Goal: Task Accomplishment & Management: Complete application form

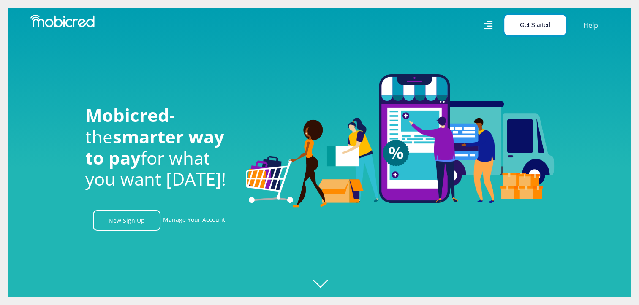
click at [527, 29] on button "Get Started" at bounding box center [535, 25] width 62 height 21
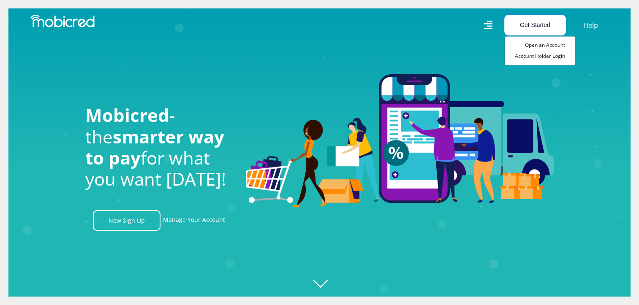
scroll to position [0, 1082]
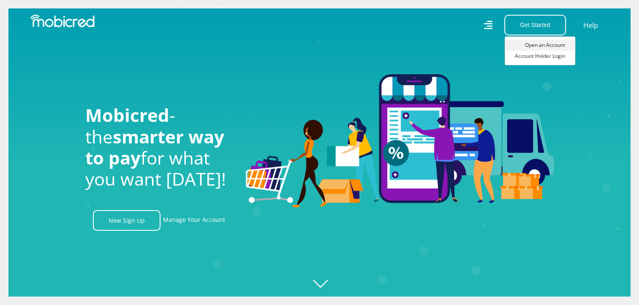
click at [537, 45] on link "Open an Account" at bounding box center [539, 45] width 70 height 11
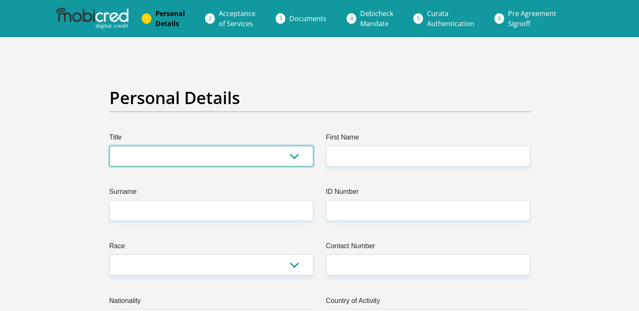
click at [173, 152] on select "Mr Ms Mrs Dr Other" at bounding box center [211, 156] width 204 height 21
select select "Mr"
click at [109, 146] on select "Mr Ms Mrs Dr Other" at bounding box center [211, 156] width 204 height 21
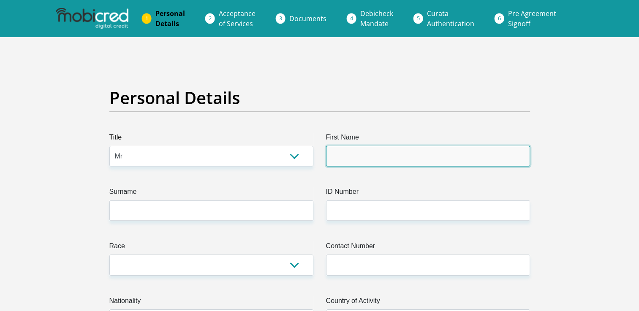
click at [361, 153] on input "First Name" at bounding box center [428, 156] width 204 height 21
type input "piet"
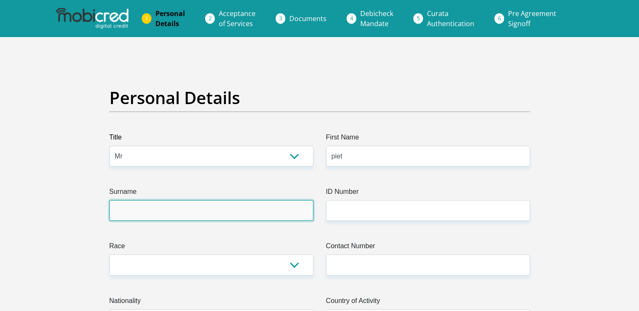
type input "mosena"
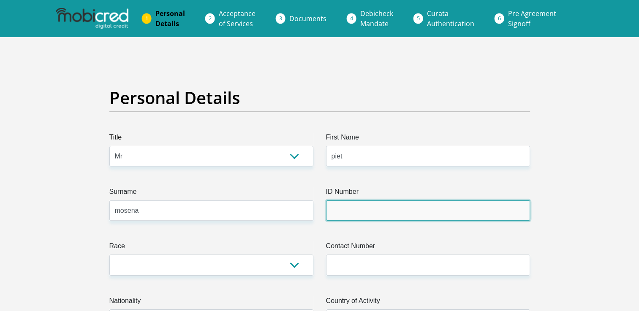
type input "0601236088089"
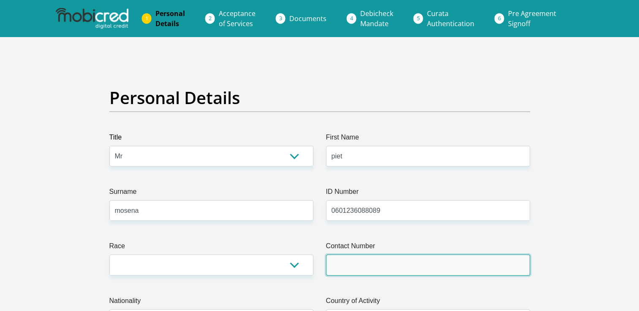
type input "0766654444"
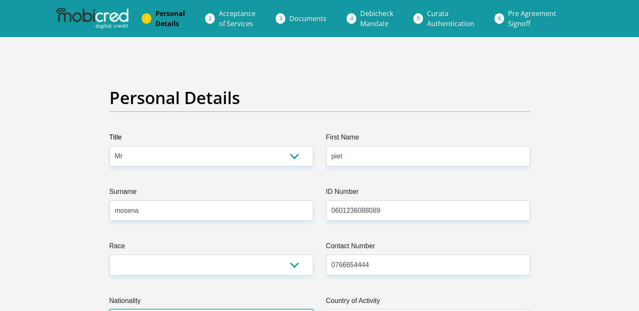
select select "ZAF"
type input "TSHITUNI"
type input "DZANANI"
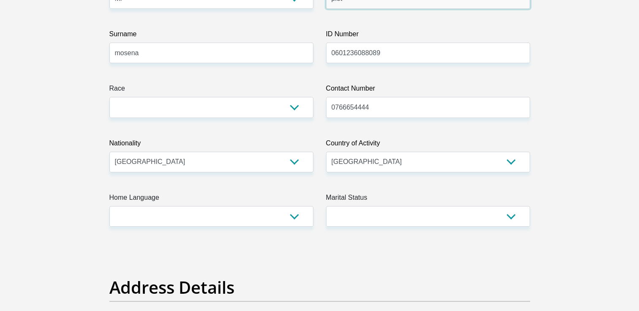
scroll to position [159, 0]
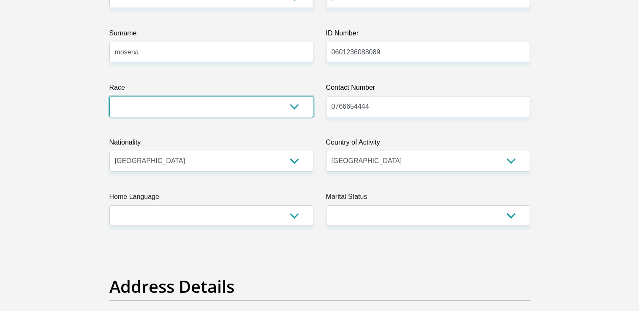
click at [204, 106] on select "Black Coloured Indian White Other" at bounding box center [211, 106] width 204 height 21
select select "1"
click at [109, 96] on select "Black Coloured Indian White Other" at bounding box center [211, 106] width 204 height 21
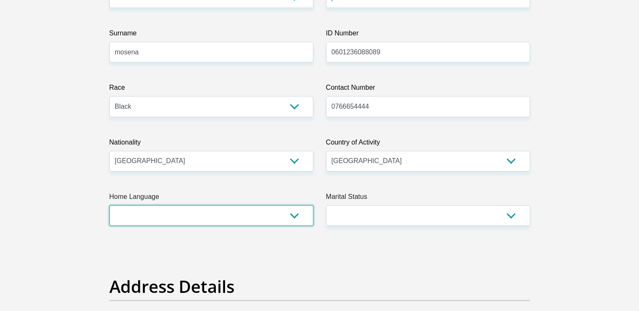
click at [187, 217] on select "Afrikaans English Sepedi South Ndebele Southern Sotho Swati Tsonga Tswana Venda…" at bounding box center [211, 216] width 204 height 21
select select "ven"
click at [109, 206] on select "Afrikaans English Sepedi South Ndebele Southern Sotho Swati Tsonga Tswana Venda…" at bounding box center [211, 216] width 204 height 21
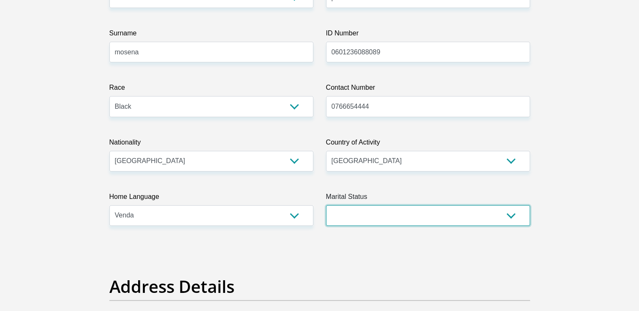
click at [392, 211] on select "Married ANC Single Divorced Widowed Married COP or Customary Law" at bounding box center [428, 216] width 204 height 21
select select "2"
click at [326, 206] on select "Married ANC Single Divorced Widowed Married COP or Customary Law" at bounding box center [428, 216] width 204 height 21
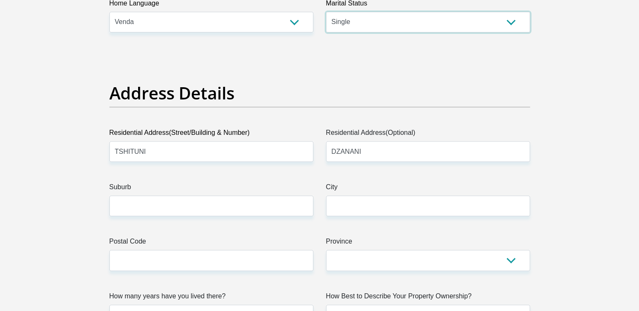
scroll to position [353, 0]
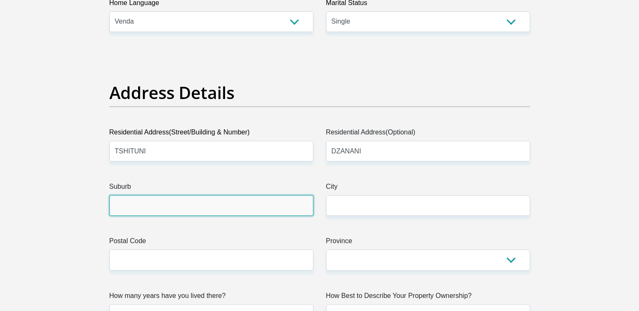
click at [228, 202] on input "Suburb" at bounding box center [211, 205] width 204 height 21
type input "Biaba"
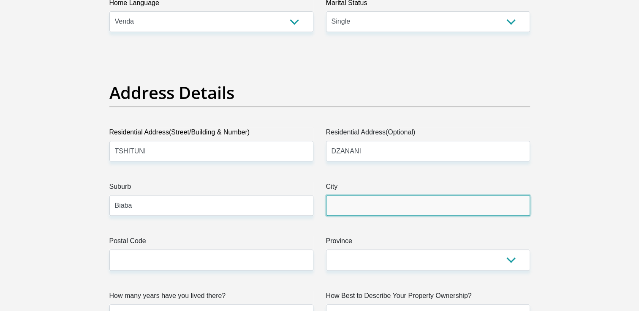
type input "Biaba"
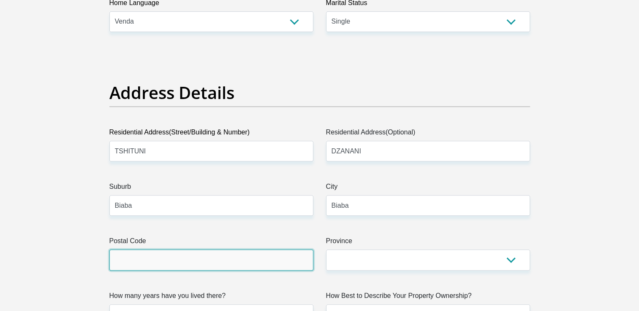
type input "0955"
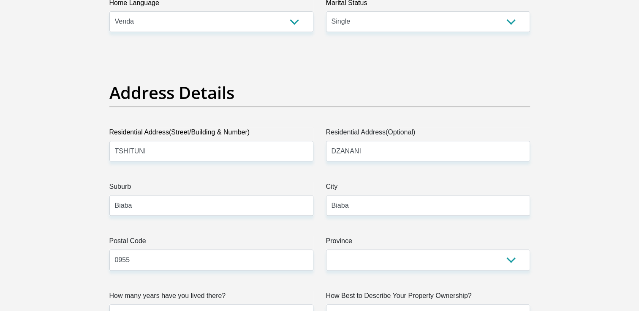
type input "mosenamashudu4@gmail.com"
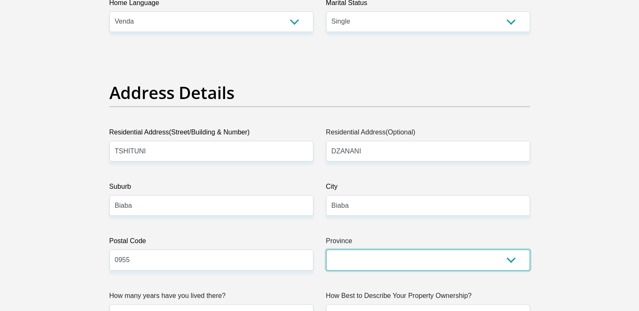
click at [385, 267] on select "Eastern Cape Free State Gauteng KwaZulu-Natal Limpopo Mpumalanga Northern Cape …" at bounding box center [428, 260] width 204 height 21
select select "Limpopo"
click at [326, 250] on select "Eastern Cape Free State Gauteng KwaZulu-Natal Limpopo Mpumalanga Northern Cape …" at bounding box center [428, 260] width 204 height 21
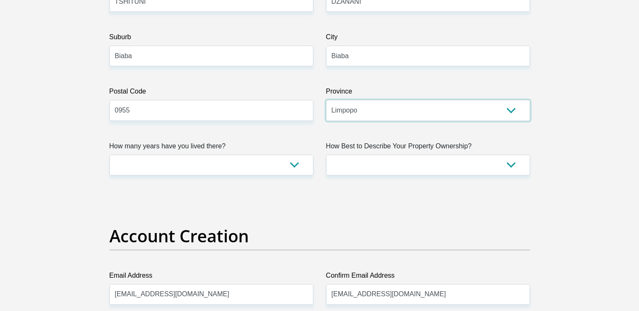
scroll to position [503, 0]
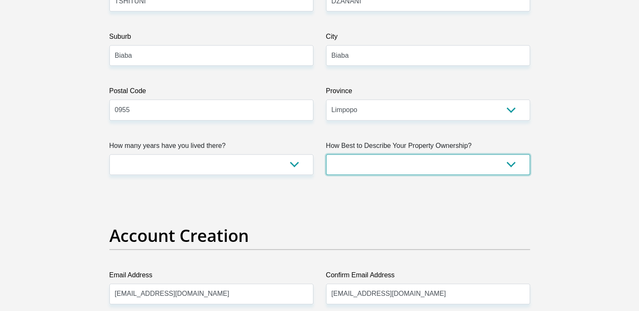
click at [354, 161] on select "Owned Rented Family Owned Company Dwelling" at bounding box center [428, 164] width 204 height 21
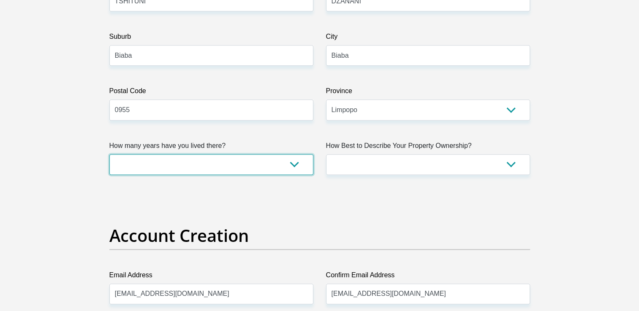
click at [197, 159] on select "less than 1 year 1-3 years 3-5 years 5+ years" at bounding box center [211, 164] width 204 height 21
select select "5"
click at [109, 154] on select "less than 1 year 1-3 years 3-5 years 5+ years" at bounding box center [211, 164] width 204 height 21
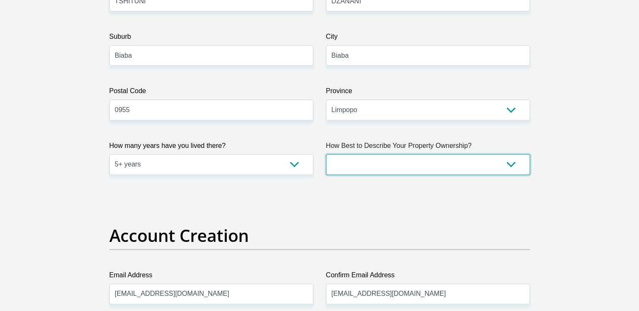
click at [343, 169] on select "Owned Rented Family Owned Company Dwelling" at bounding box center [428, 164] width 204 height 21
select select "parents"
click at [326, 154] on select "Owned Rented Family Owned Company Dwelling" at bounding box center [428, 164] width 204 height 21
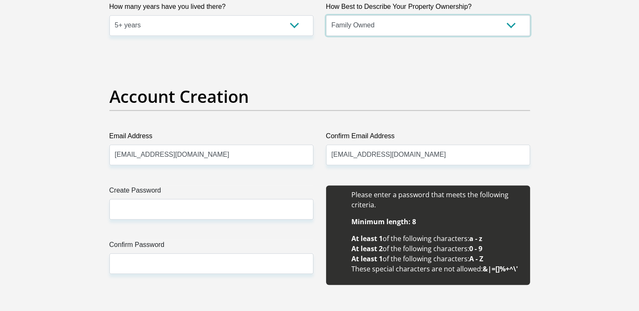
scroll to position [643, 0]
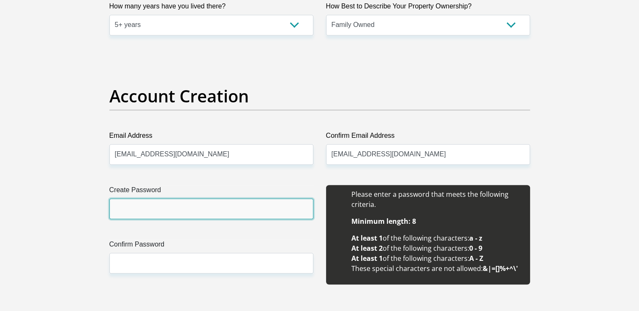
click at [227, 215] on input "Create Password" at bounding box center [211, 209] width 204 height 21
type input "M"
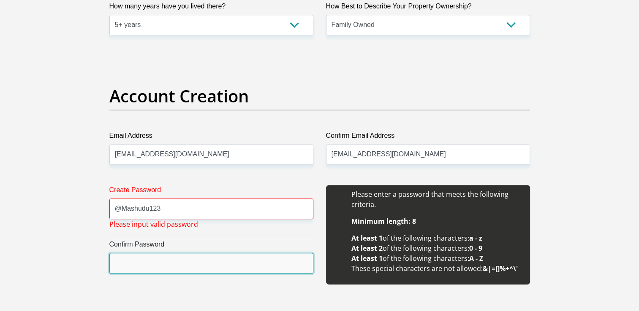
click at [161, 266] on input "Confirm Password" at bounding box center [211, 263] width 204 height 21
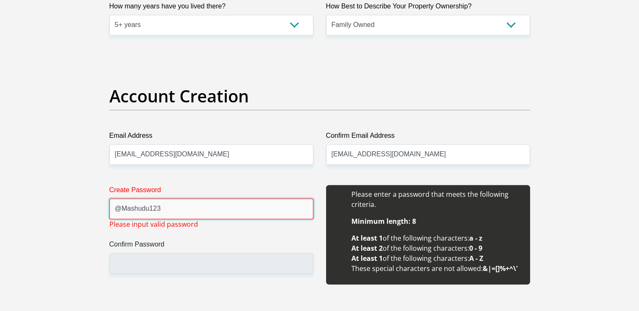
click at [123, 209] on input "@Mashudu123" at bounding box center [211, 209] width 204 height 21
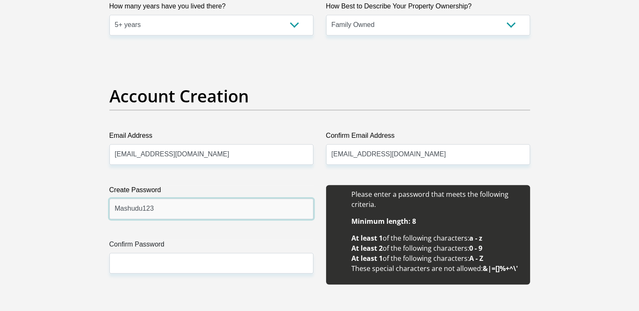
type input "Mashudu123"
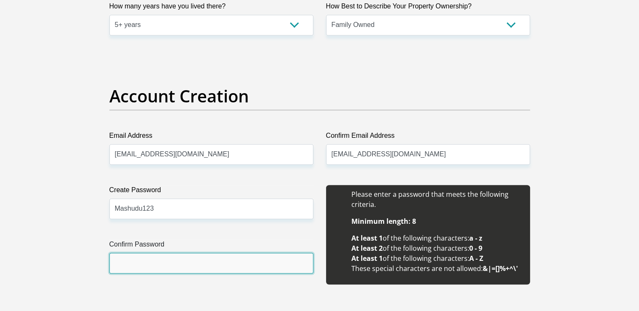
click at [114, 259] on input "Confirm Password" at bounding box center [211, 263] width 204 height 21
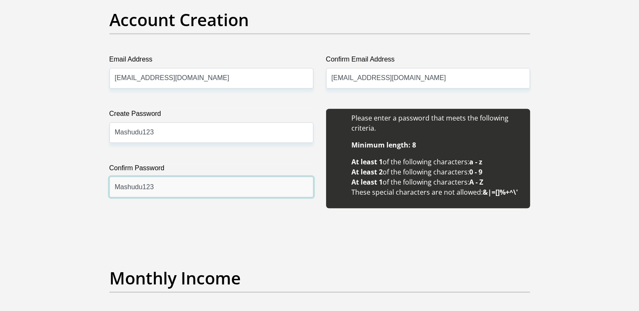
scroll to position [810, 0]
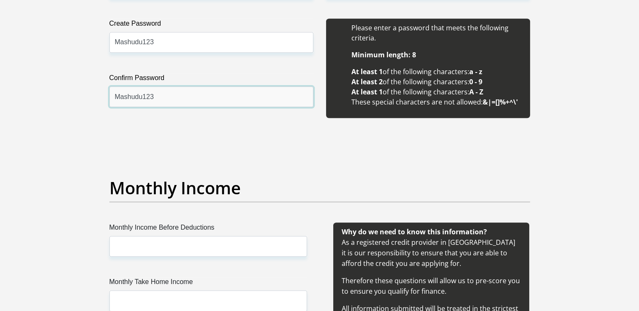
type input "Mashudu123"
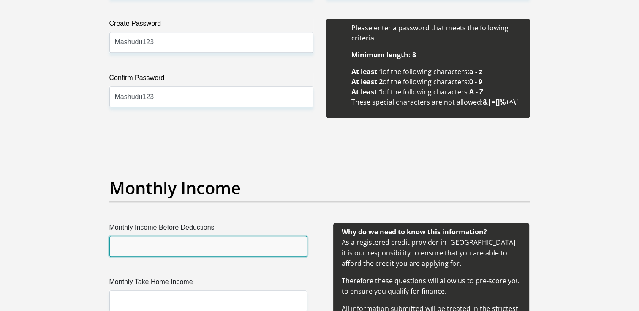
click at [200, 244] on input "Monthly Income Before Deductions" at bounding box center [208, 246] width 198 height 21
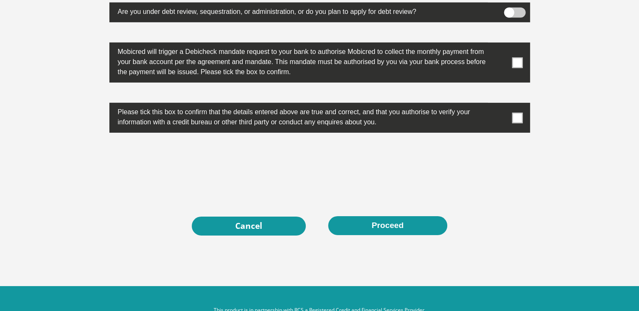
scroll to position [2690, 0]
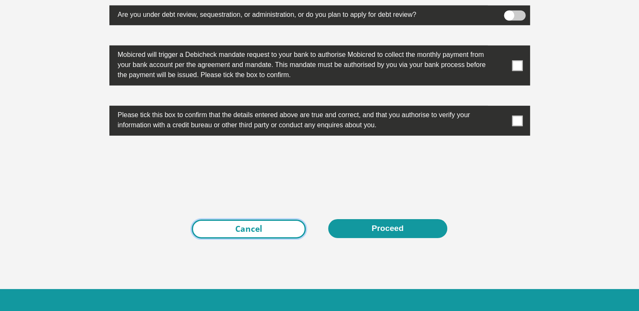
click at [218, 227] on link "Cancel" at bounding box center [249, 229] width 114 height 19
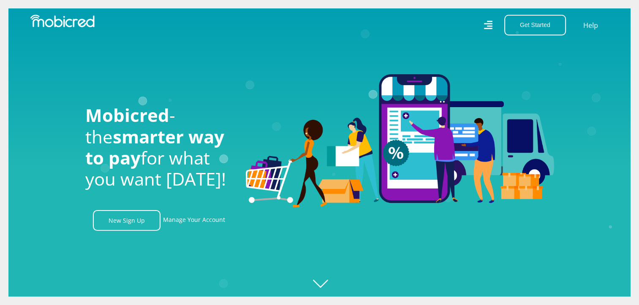
scroll to position [0, 601]
